Goal: Task Accomplishment & Management: Complete application form

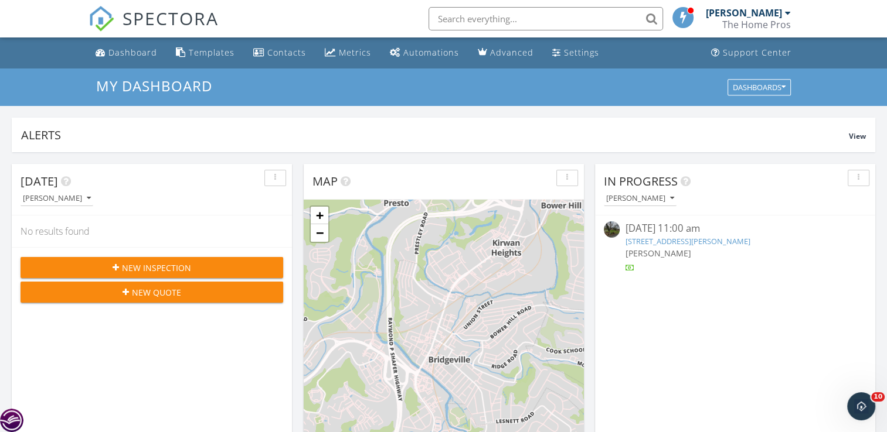
click at [859, 178] on div "button" at bounding box center [858, 178] width 11 height 8
click at [769, 197] on div "[PERSON_NAME]" at bounding box center [739, 198] width 271 height 16
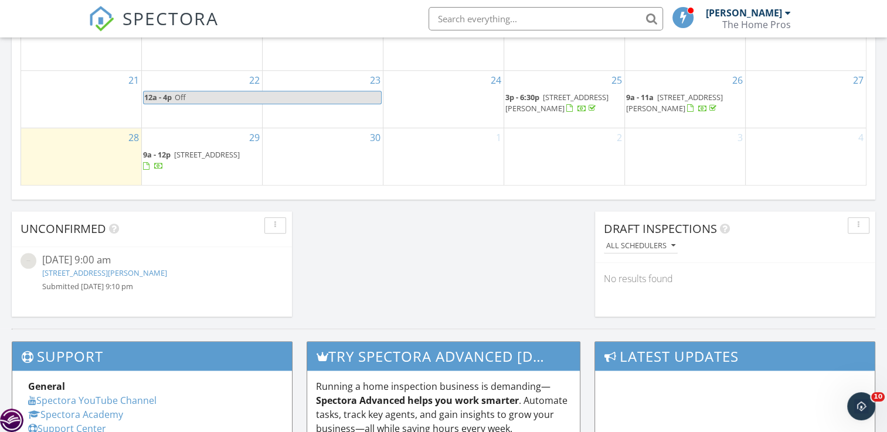
scroll to position [806, 0]
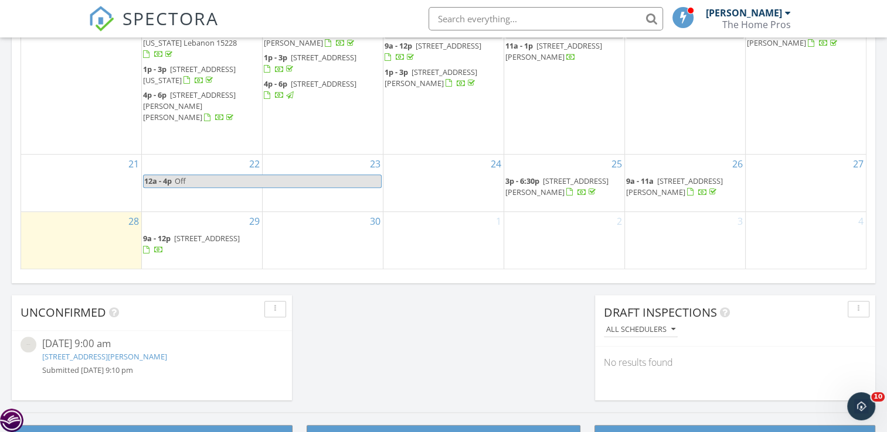
click at [210, 212] on div "29 9a - 12p 2349 Rosegarden Rd, Pittsburgh 15220" at bounding box center [202, 240] width 120 height 57
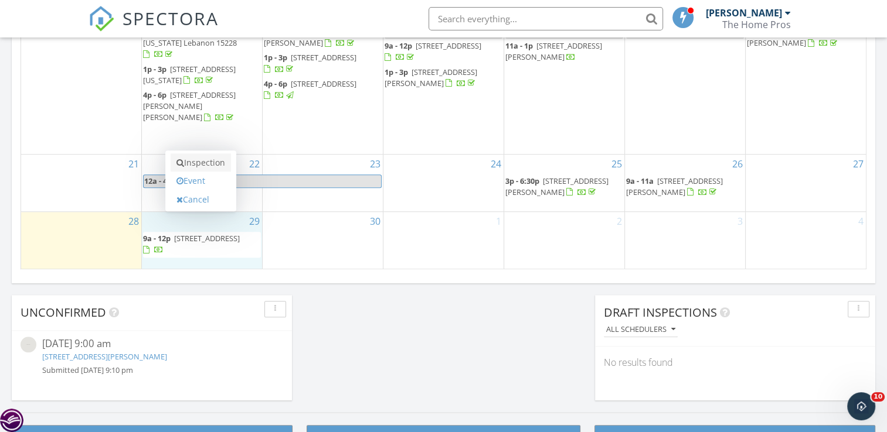
click at [220, 165] on link "Inspection" at bounding box center [201, 163] width 60 height 19
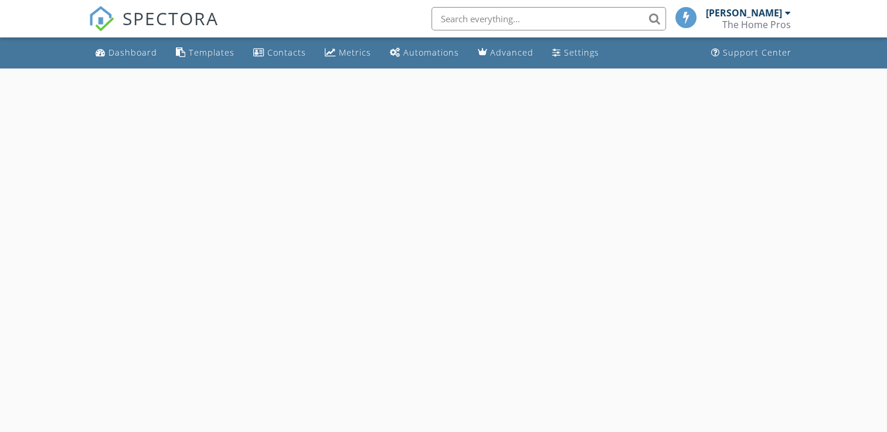
select select "8"
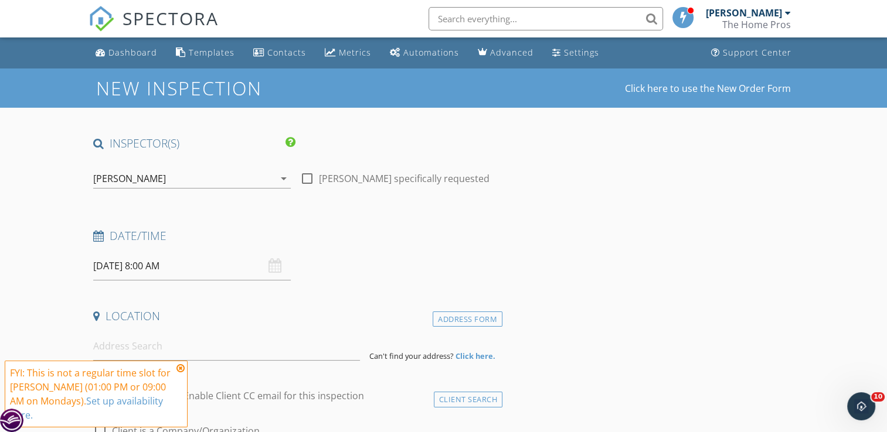
click at [110, 270] on input "09/29/2025 8:00 AM" at bounding box center [191, 266] width 197 height 29
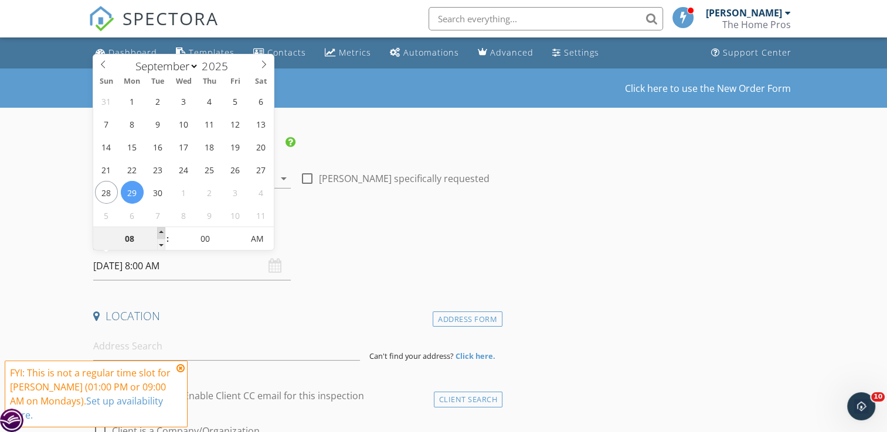
type input "09"
type input "09/29/2025 9:00 AM"
click at [159, 230] on span at bounding box center [161, 233] width 8 height 12
type input "10"
type input "09/29/2025 10:00 AM"
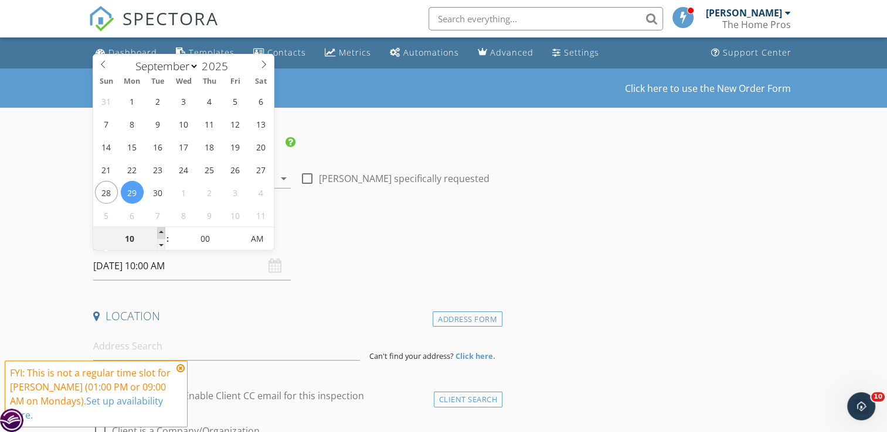
click at [159, 230] on span at bounding box center [161, 233] width 8 height 12
type input "11"
type input "09/29/2025 11:00 AM"
click at [159, 230] on span at bounding box center [161, 233] width 8 height 12
type input "12"
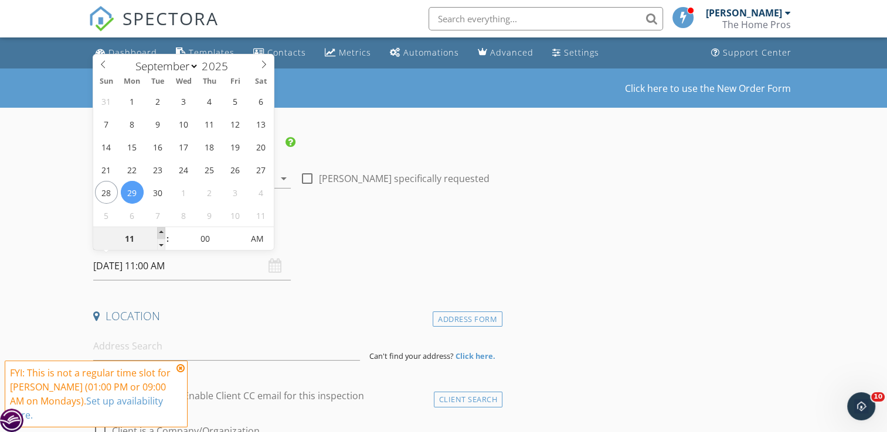
type input "09/29/2025 12:00 PM"
click at [159, 230] on span at bounding box center [161, 233] width 8 height 12
type input "01"
type input "09/29/2025 1:00 PM"
click at [159, 230] on span at bounding box center [161, 233] width 8 height 12
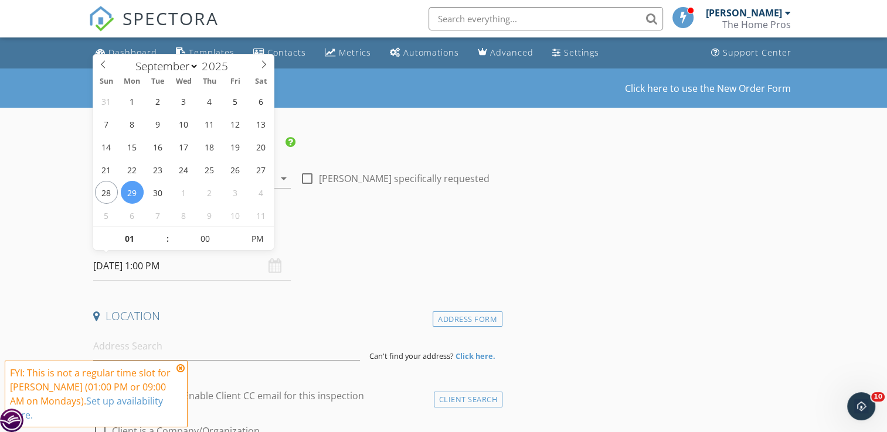
click at [180, 369] on icon at bounding box center [180, 368] width 8 height 9
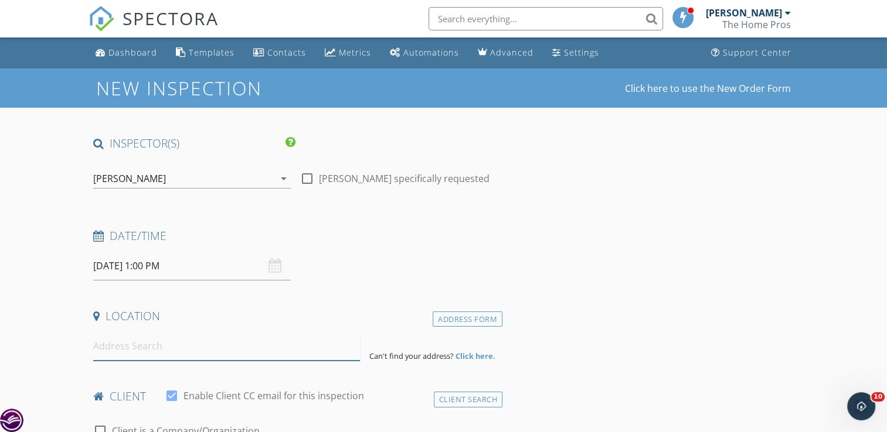
click at [172, 347] on input at bounding box center [226, 346] width 267 height 29
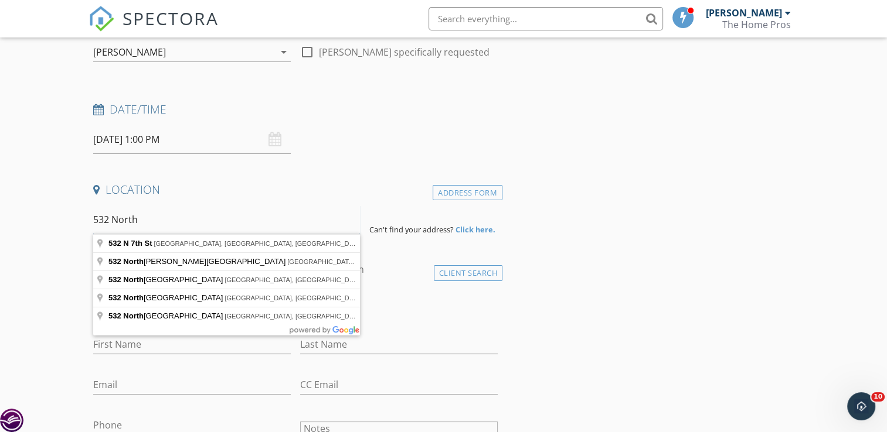
scroll to position [128, 0]
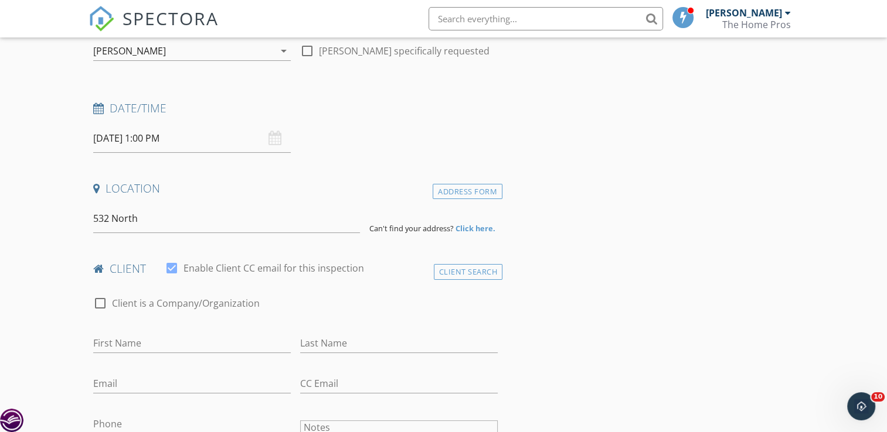
click at [384, 269] on h4 "client" at bounding box center [295, 268] width 404 height 15
click at [237, 224] on input "532 North" at bounding box center [226, 219] width 267 height 29
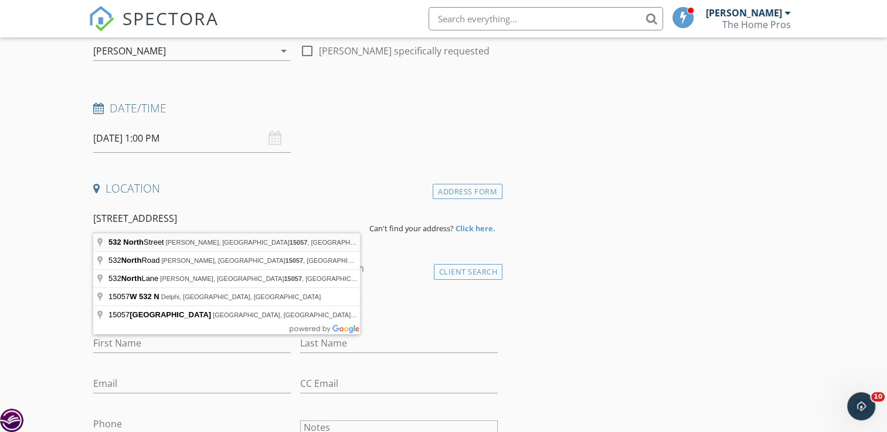
type input "532 North Street, McDonald, PA 15057, USA"
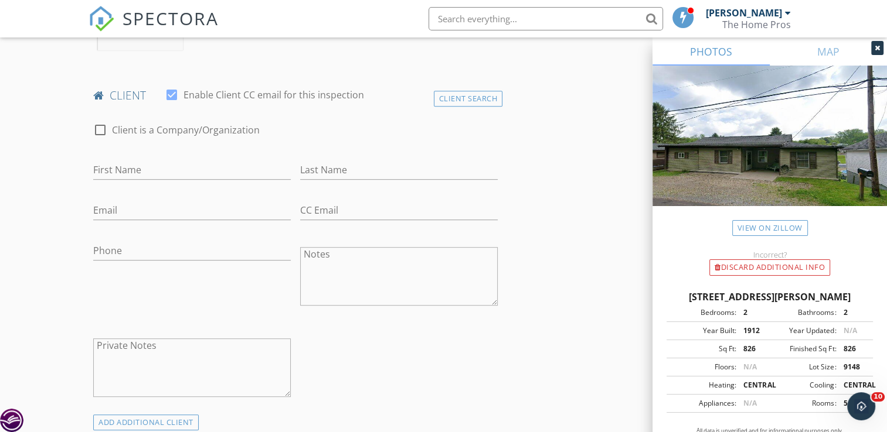
scroll to position [563, 0]
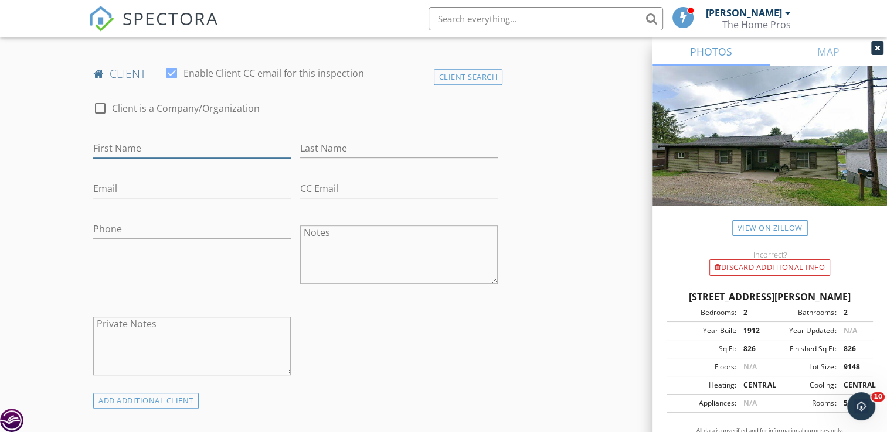
click at [179, 146] on input "First Name" at bounding box center [191, 148] width 197 height 19
type input "c"
type input "Caleb"
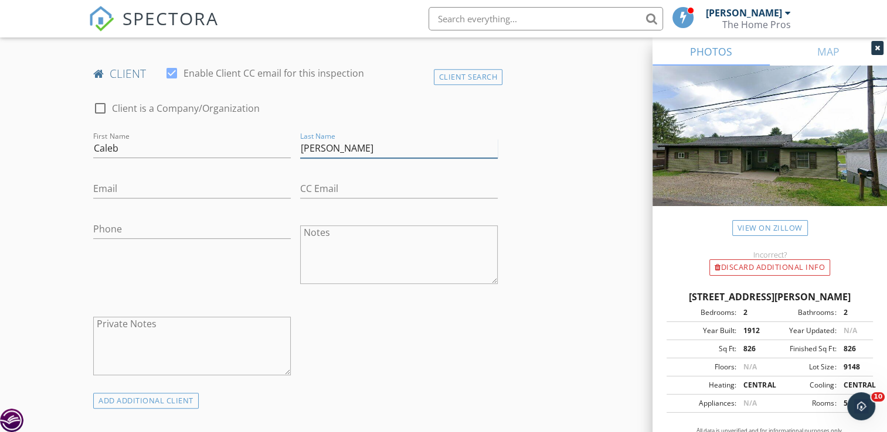
type input "Lee"
click at [214, 185] on input "Email" at bounding box center [191, 188] width 197 height 19
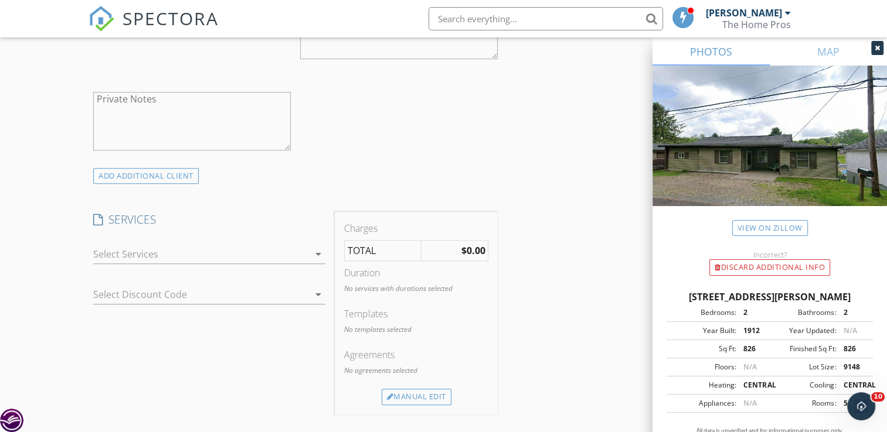
scroll to position [796, 0]
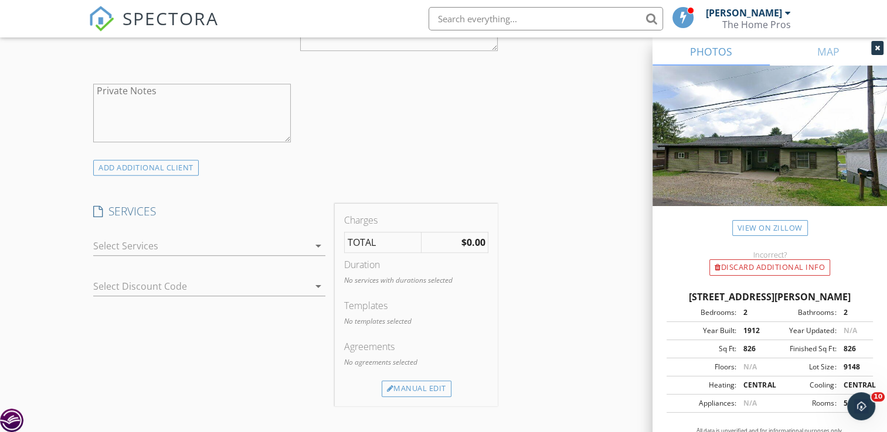
type input "calebllee@hotmail.com"
click at [302, 249] on div at bounding box center [201, 246] width 216 height 19
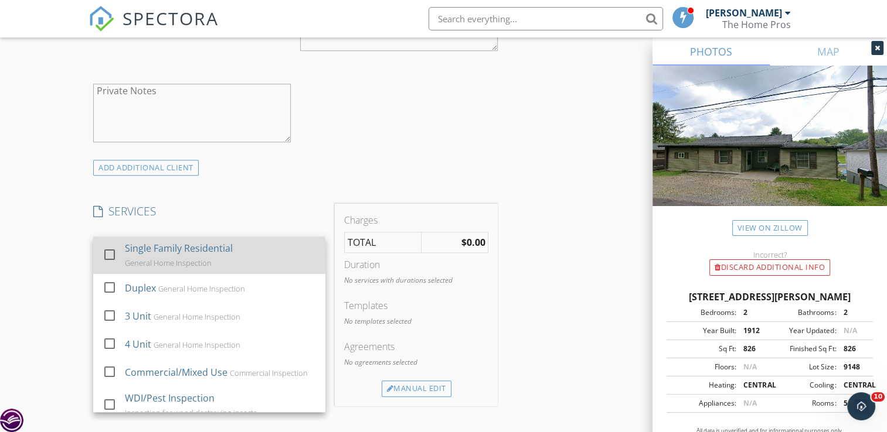
click at [240, 253] on div "Single Family Residential General Home Inspection" at bounding box center [220, 256] width 191 height 38
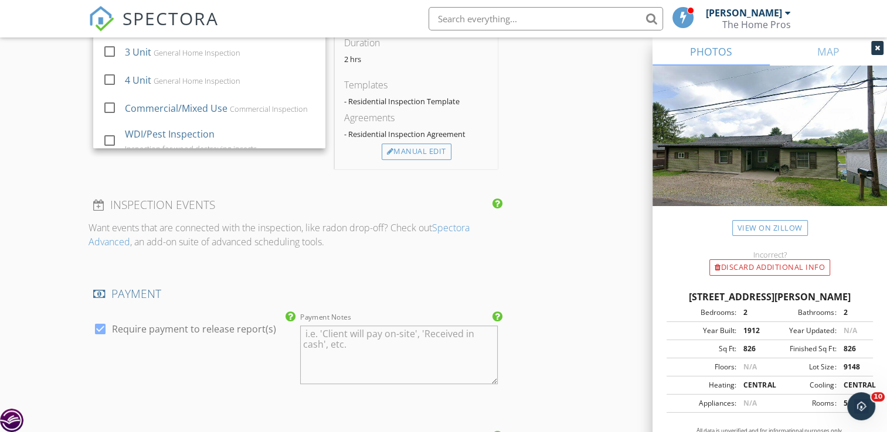
scroll to position [1093, 0]
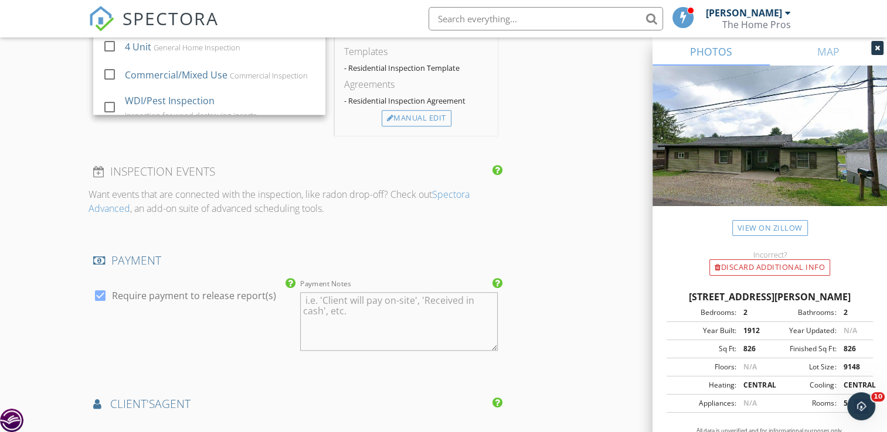
click at [316, 164] on h4 "INSPECTION EVENTS" at bounding box center [295, 171] width 404 height 15
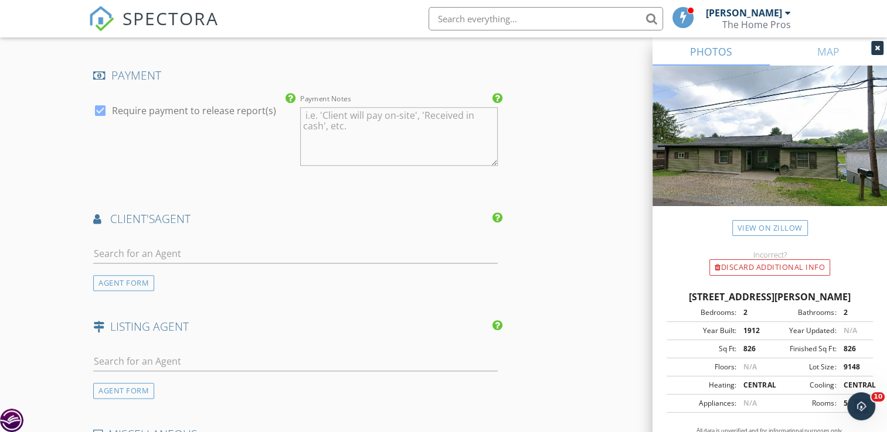
scroll to position [1280, 0]
click at [351, 243] on input "text" at bounding box center [295, 252] width 404 height 19
type input "kathi"
click at [257, 267] on li "Kathie Doehring Realty One Group Gold Standard" at bounding box center [295, 279] width 403 height 33
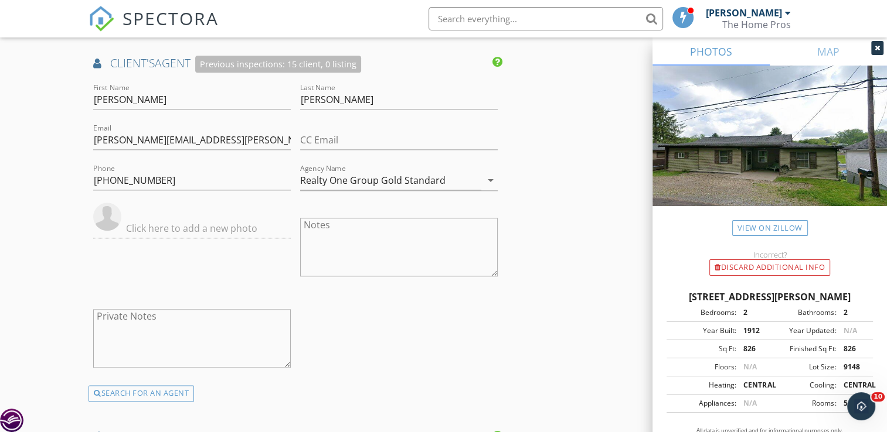
scroll to position [1933, 0]
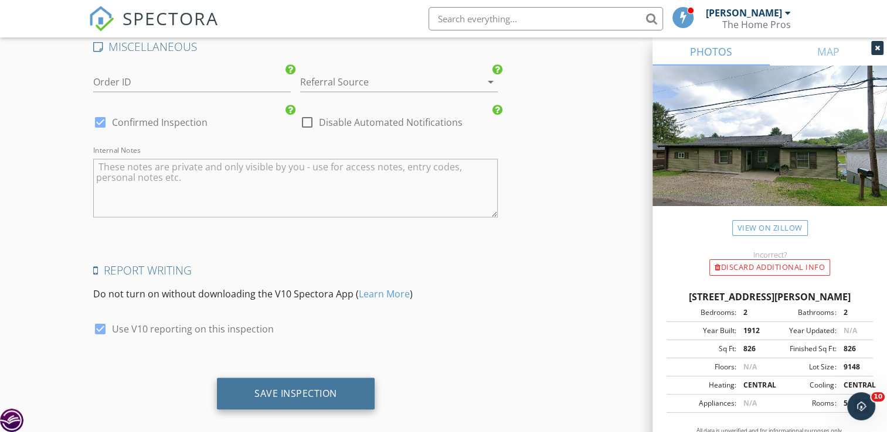
click at [340, 384] on div "Save Inspection" at bounding box center [296, 394] width 158 height 32
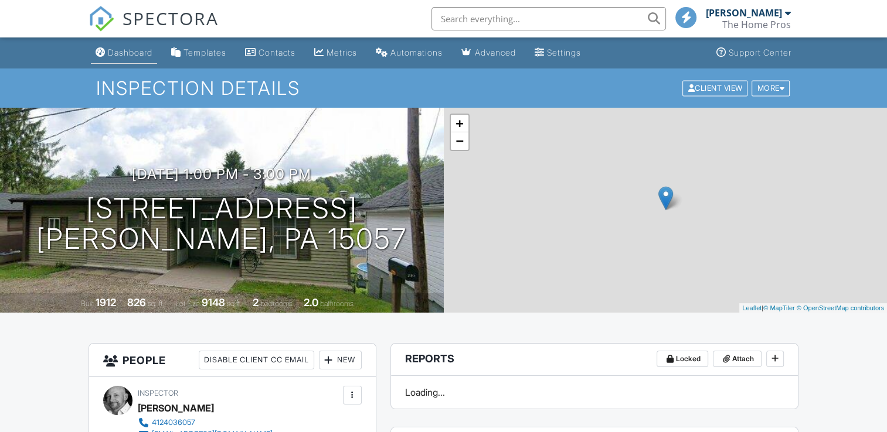
click at [141, 52] on div "Dashboard" at bounding box center [130, 52] width 45 height 10
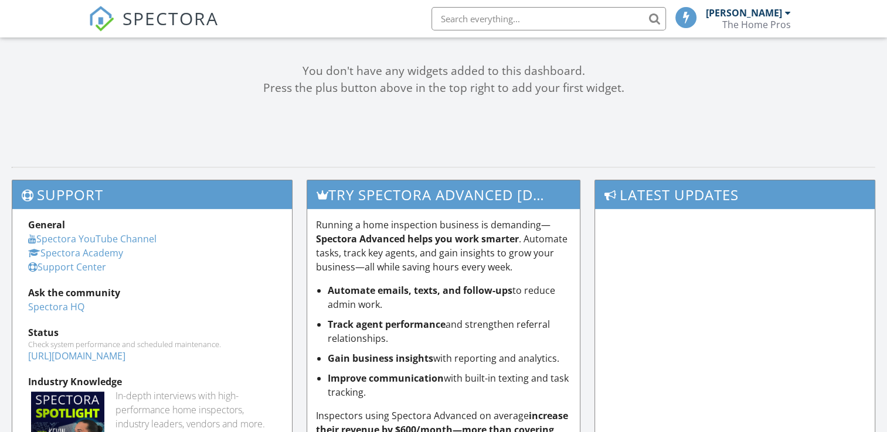
scroll to position [149, 0]
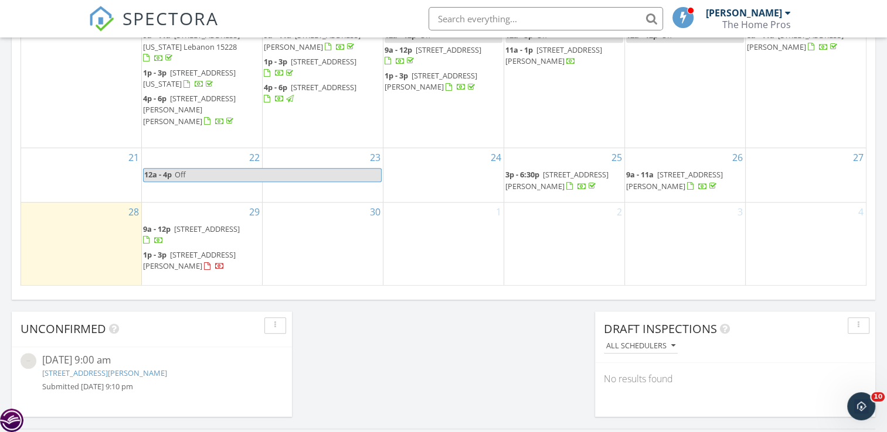
scroll to position [804, 0]
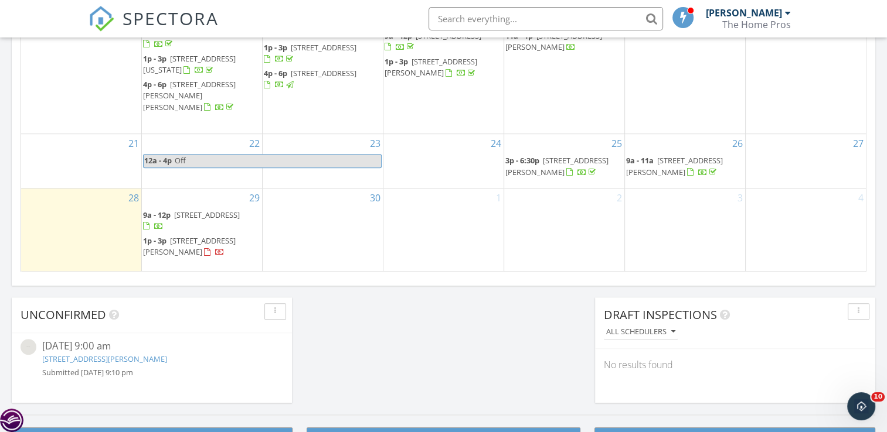
click at [223, 189] on div "29 9a - 12p 2349 Rosegarden Rd, Pittsburgh 15220 1p - 3p 532 North St, McDonald…" at bounding box center [202, 230] width 120 height 83
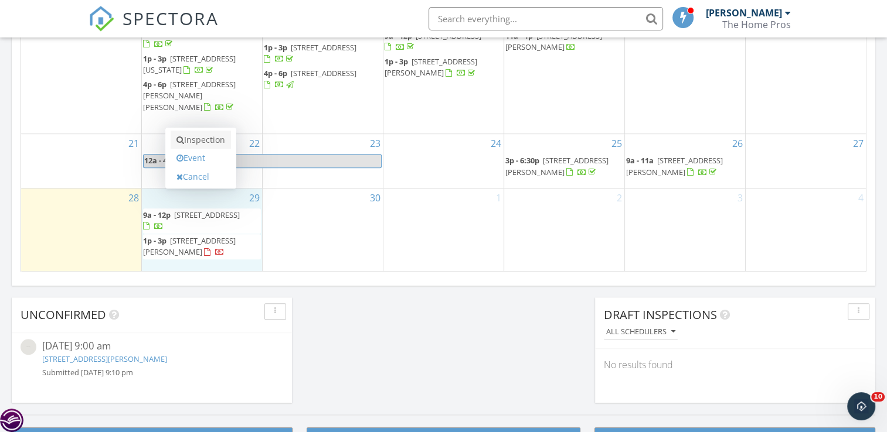
click at [217, 138] on link "Inspection" at bounding box center [201, 140] width 60 height 19
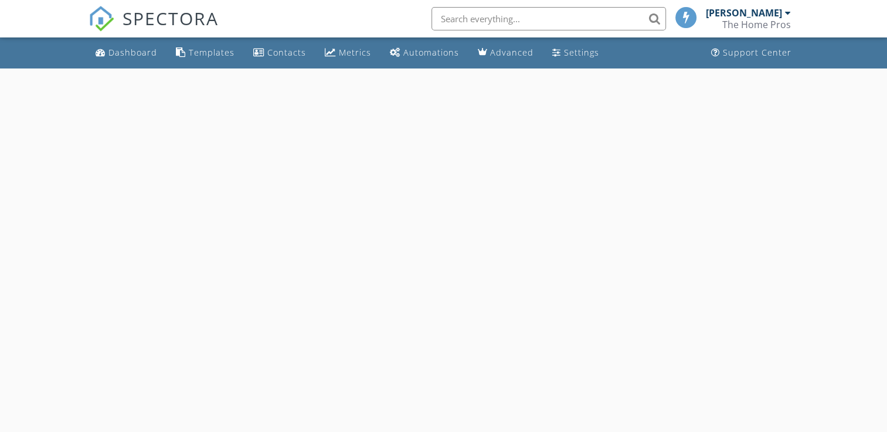
select select "8"
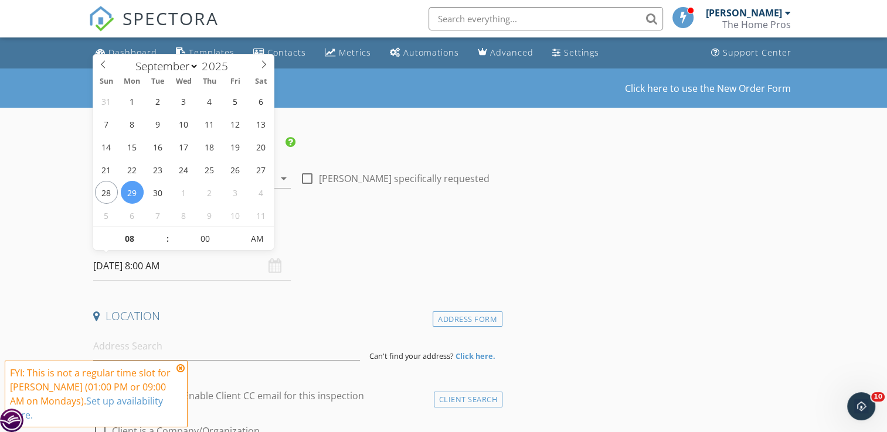
click at [105, 271] on input "[DATE] 8:00 AM" at bounding box center [191, 266] width 197 height 29
type input "09"
type input "[DATE] 9:00 AM"
click at [163, 230] on span at bounding box center [161, 233] width 8 height 12
type input "10"
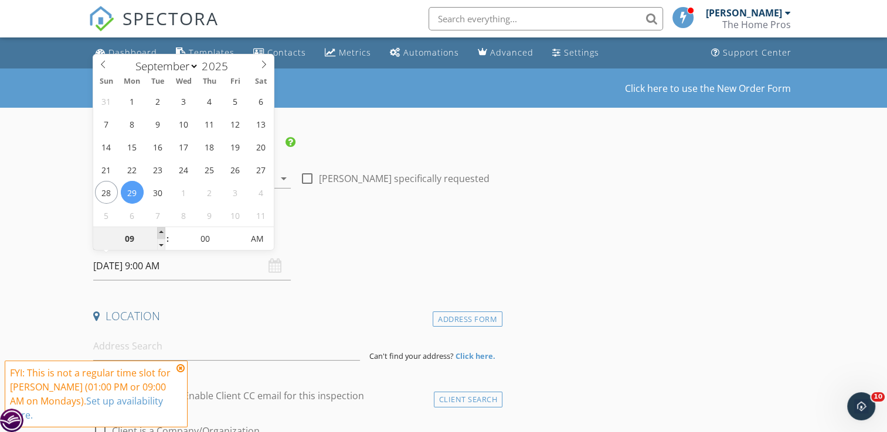
type input "[DATE] 10:00 AM"
click at [163, 230] on span at bounding box center [161, 233] width 8 height 12
type input "11"
type input "09/29/2025 11:00 AM"
click at [163, 230] on span at bounding box center [161, 233] width 8 height 12
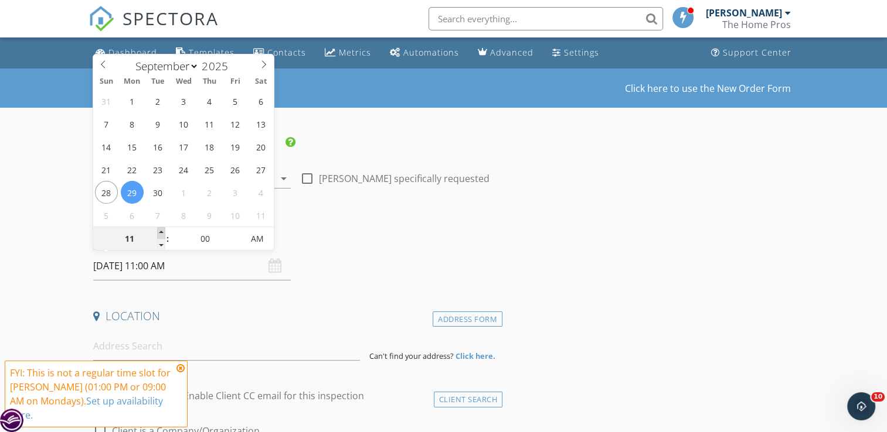
type input "12"
type input "09/29/2025 12:00 PM"
click at [163, 230] on span at bounding box center [161, 233] width 8 height 12
type input "01"
type input "09/29/2025 1:00 PM"
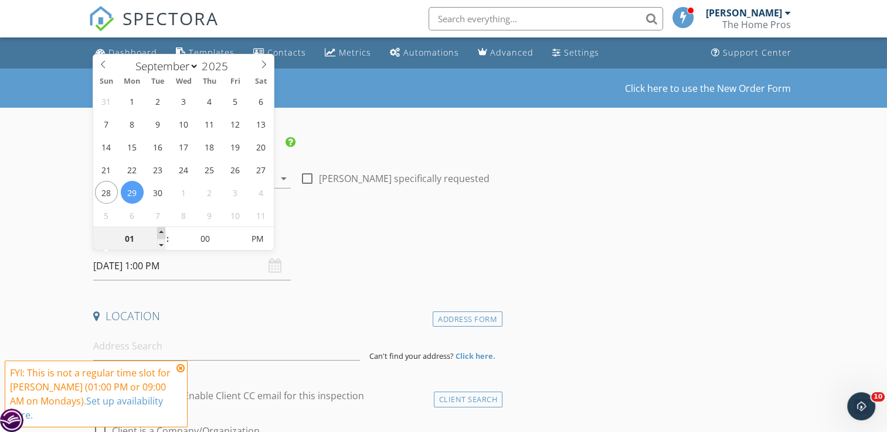
click at [163, 230] on span at bounding box center [161, 233] width 8 height 12
type input "02"
type input "09/29/2025 2:00 PM"
click at [163, 230] on span at bounding box center [161, 233] width 8 height 12
type input "03"
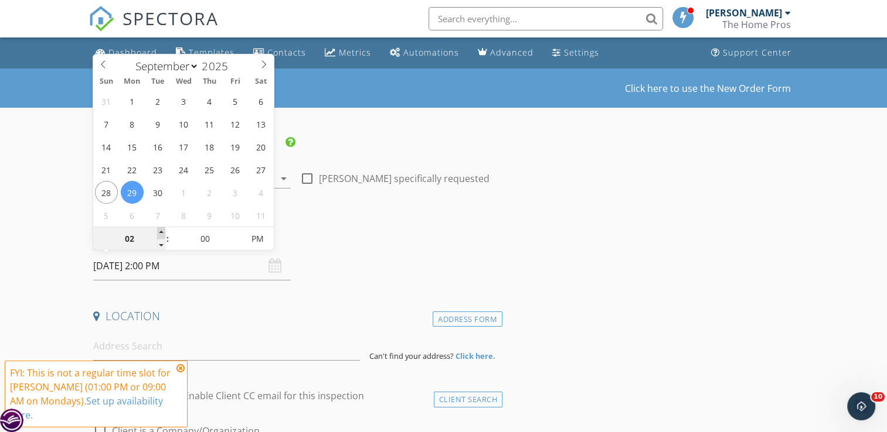
type input "09/29/2025 3:00 PM"
click at [163, 230] on span at bounding box center [161, 233] width 8 height 12
type input "04"
type input "[DATE] 4:00 PM"
click at [163, 230] on span at bounding box center [161, 233] width 8 height 12
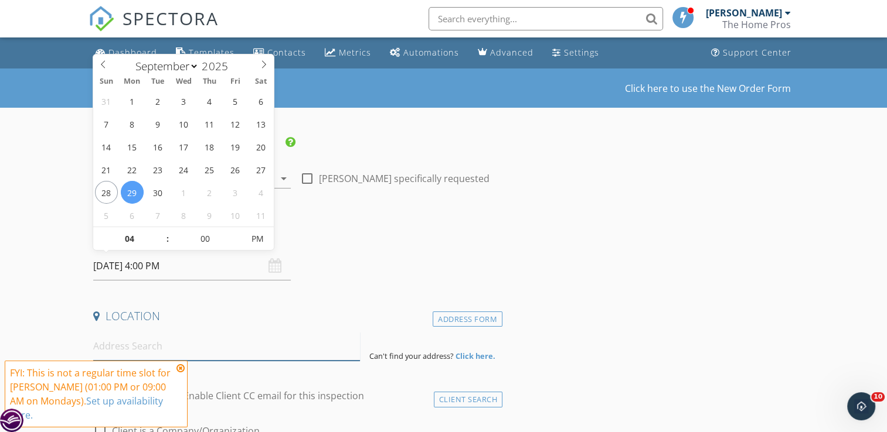
click at [199, 353] on input at bounding box center [226, 346] width 267 height 29
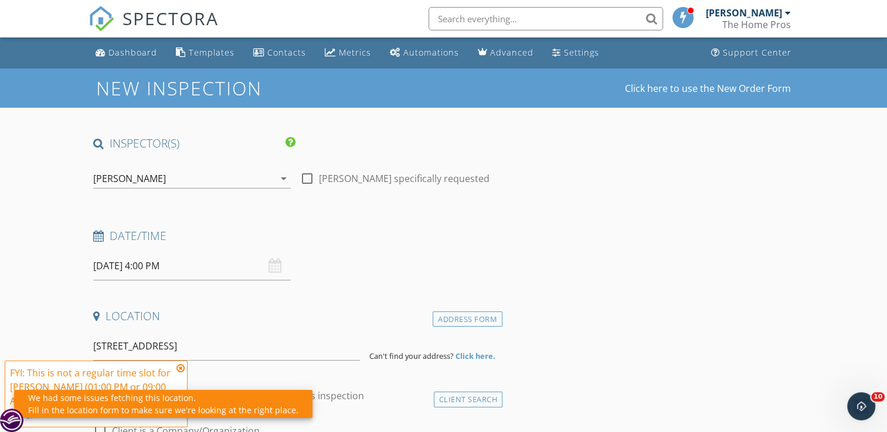
click at [180, 371] on icon at bounding box center [180, 368] width 8 height 9
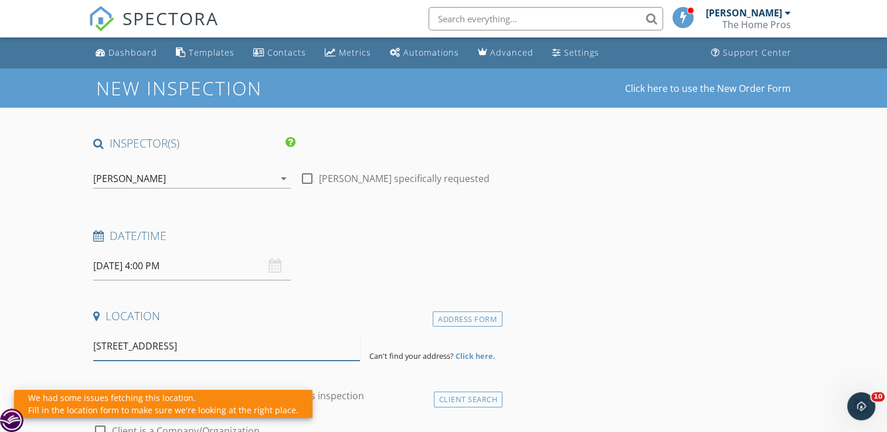
click at [284, 350] on input "2126 Lautner Road, Williamsburg, MI, USA" at bounding box center [226, 346] width 267 height 29
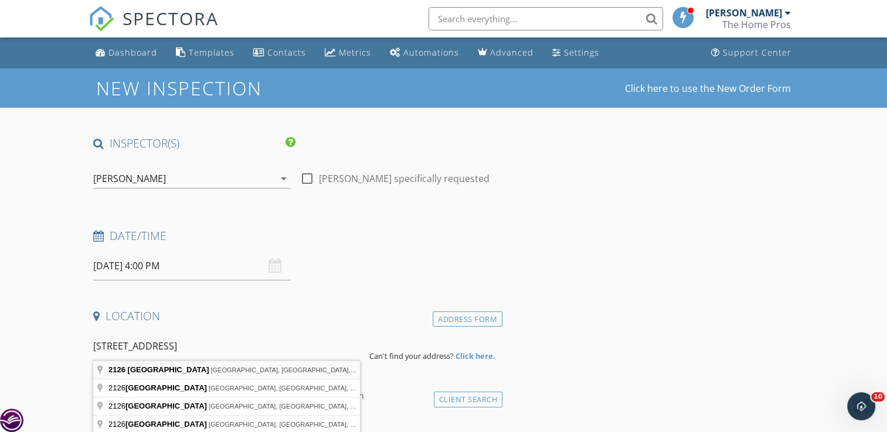
type input "2126 Lautner Street, Pittsburgh, PA, USA"
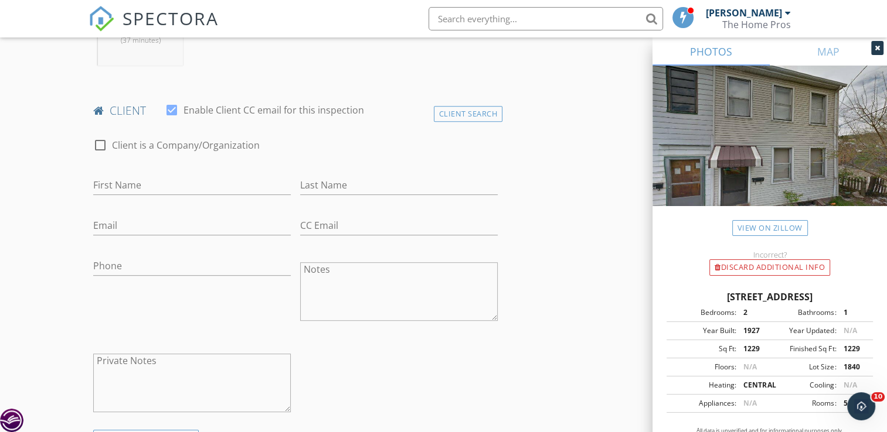
scroll to position [550, 0]
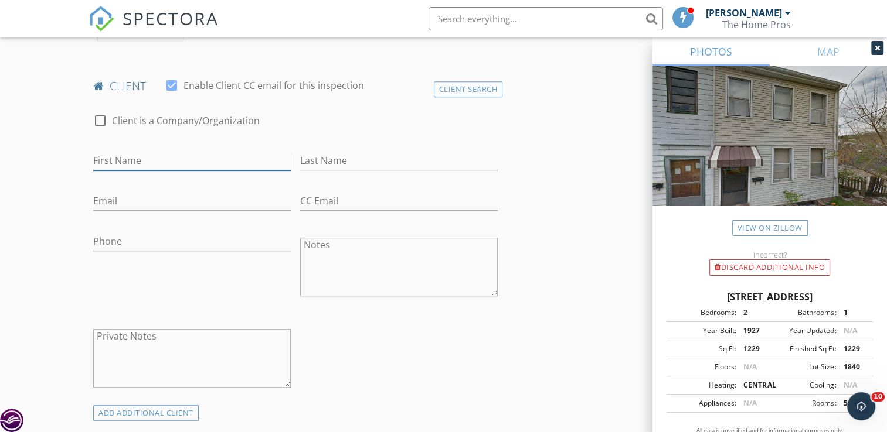
click at [233, 164] on input "First Name" at bounding box center [191, 160] width 197 height 19
type input "[PERSON_NAME]"
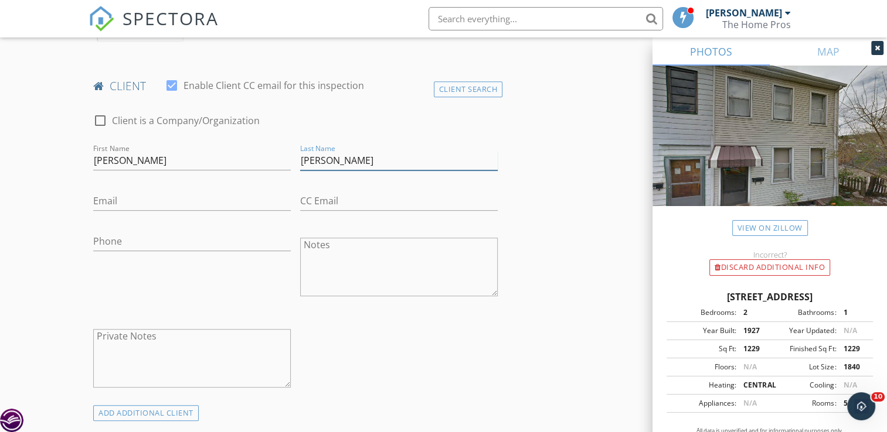
type input "[PERSON_NAME]"
click at [225, 197] on input "Email" at bounding box center [191, 201] width 197 height 19
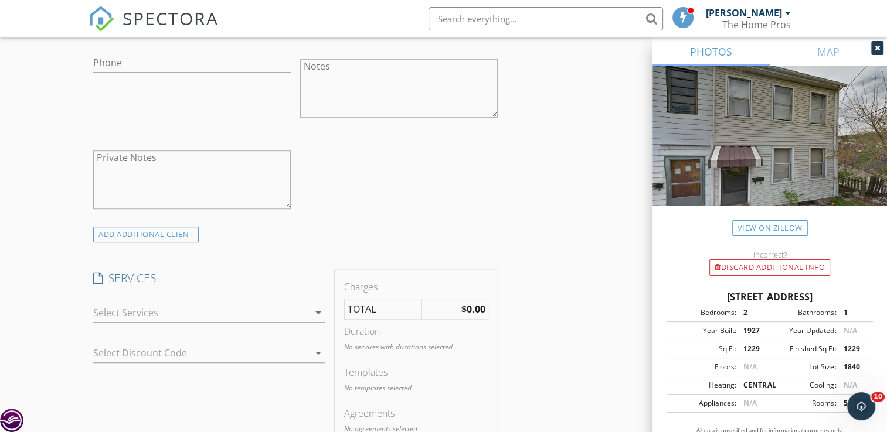
scroll to position [783, 0]
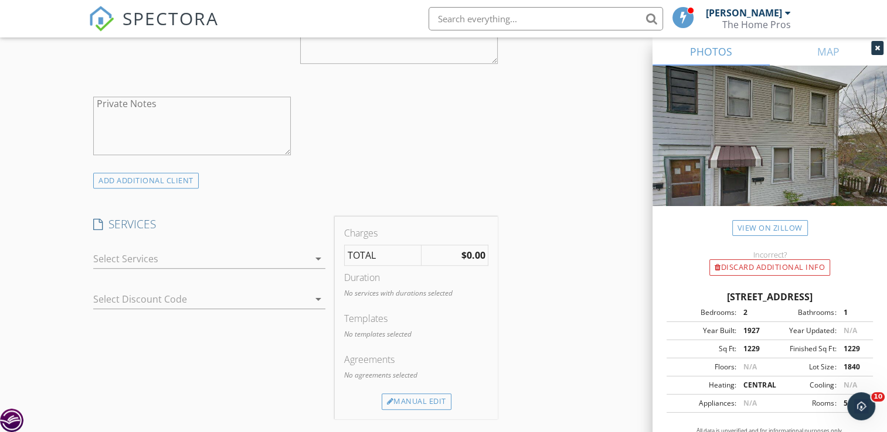
type input "[EMAIL_ADDRESS][DOMAIN_NAME]"
click at [262, 260] on div at bounding box center [201, 259] width 216 height 19
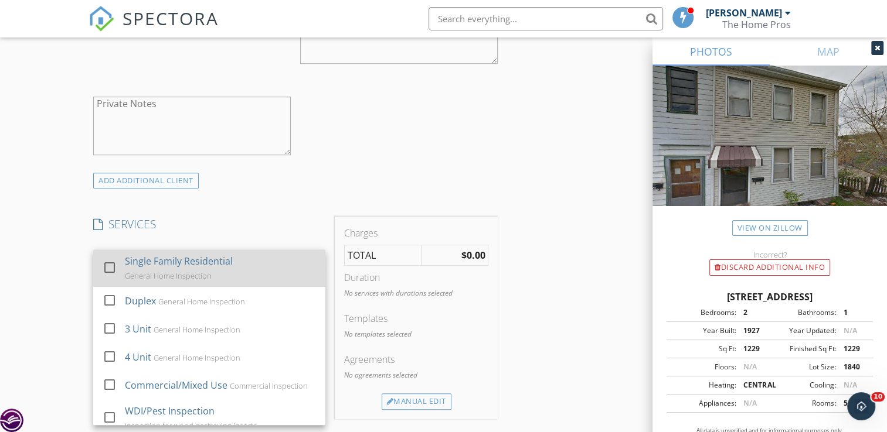
click at [271, 263] on div "Single Family Residential General Home Inspection" at bounding box center [220, 269] width 191 height 38
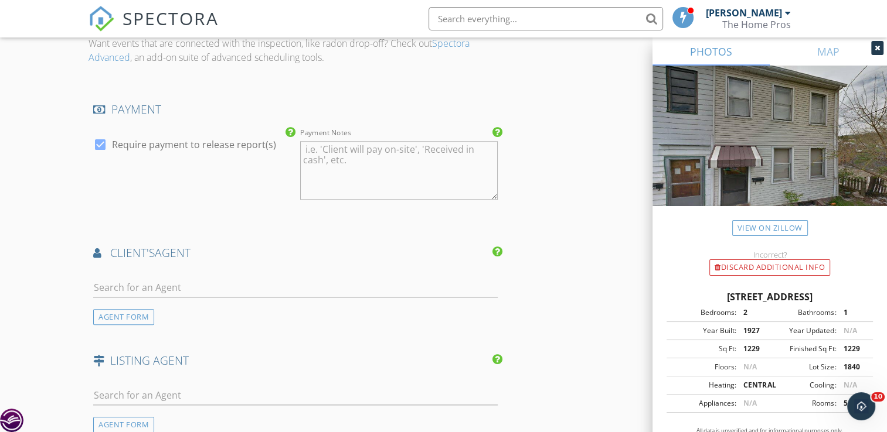
scroll to position [1252, 0]
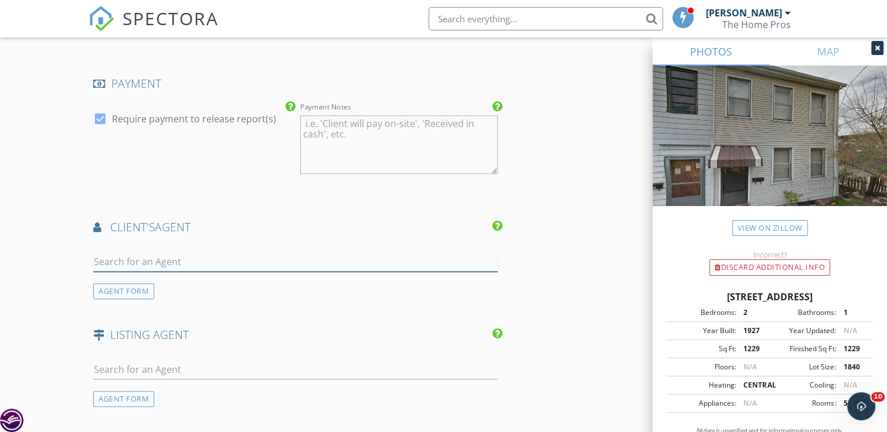
click at [368, 261] on input "text" at bounding box center [295, 262] width 404 height 19
type input "liam"
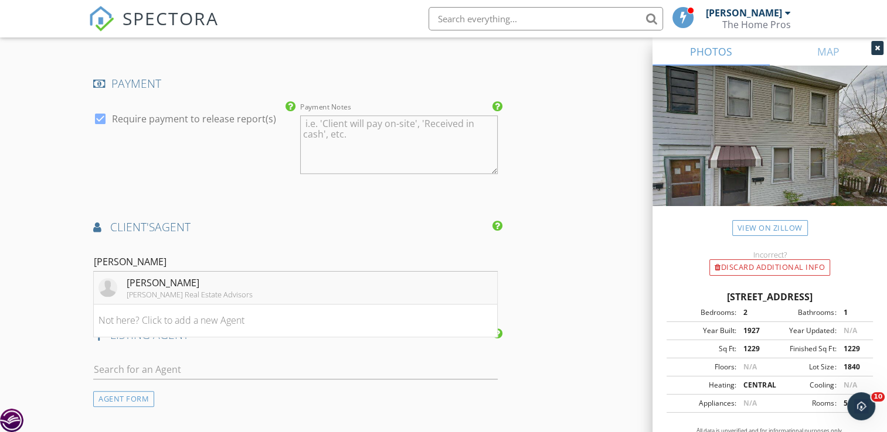
click at [260, 291] on li "Liam Tennies Deacon Hoover Real Estate Advisors" at bounding box center [295, 288] width 403 height 33
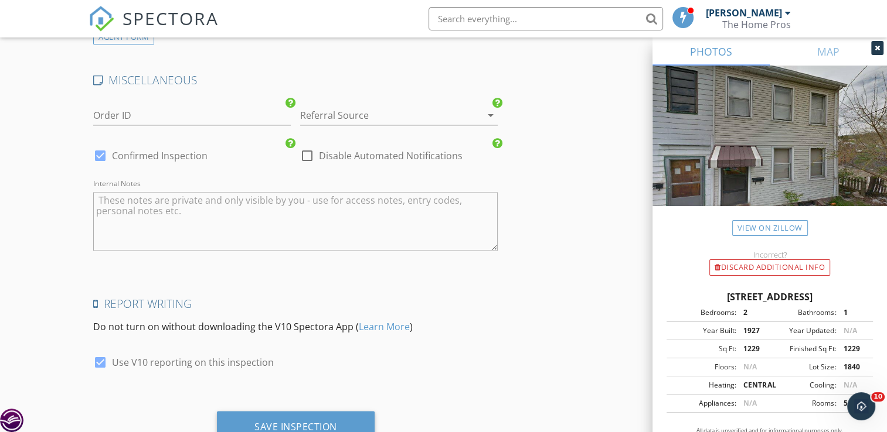
scroll to position [1924, 0]
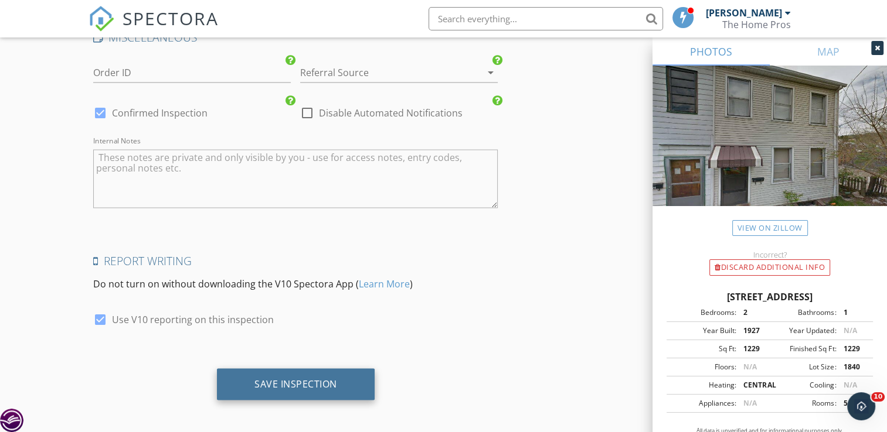
click at [329, 388] on div "Save Inspection" at bounding box center [296, 385] width 158 height 32
